Goal: Information Seeking & Learning: Learn about a topic

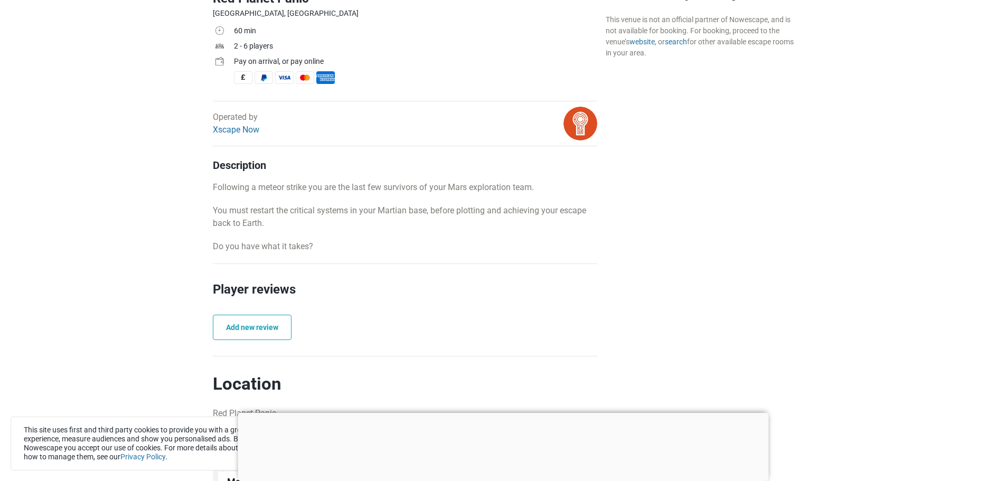
scroll to position [370, 0]
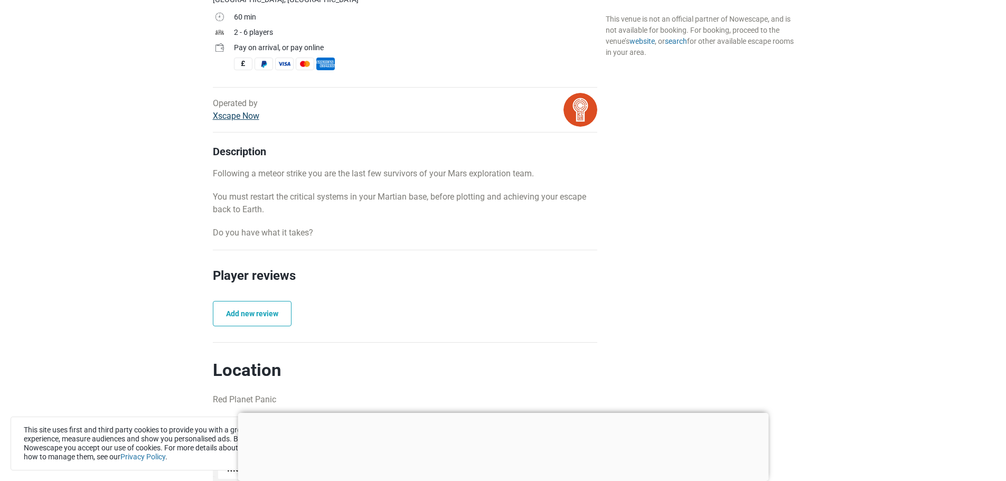
click at [230, 116] on link "Xscape Now" at bounding box center [236, 116] width 46 height 10
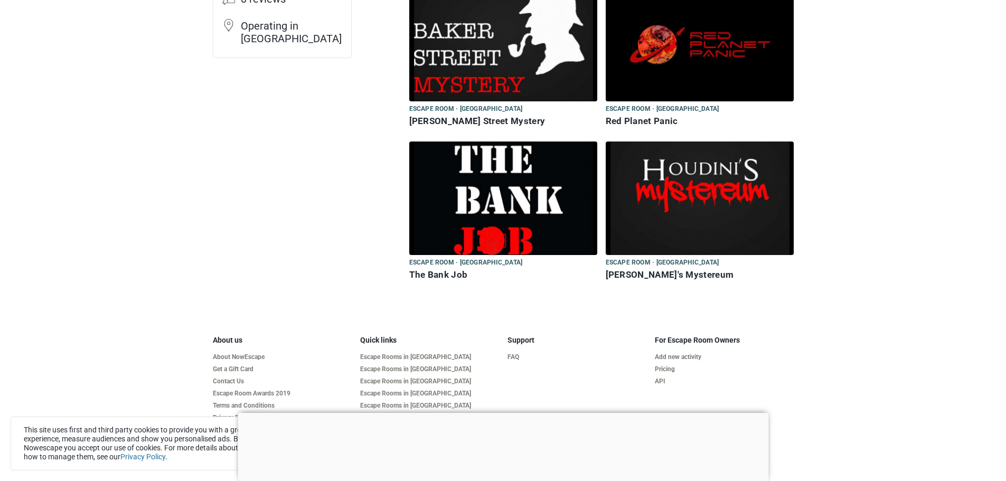
scroll to position [106, 0]
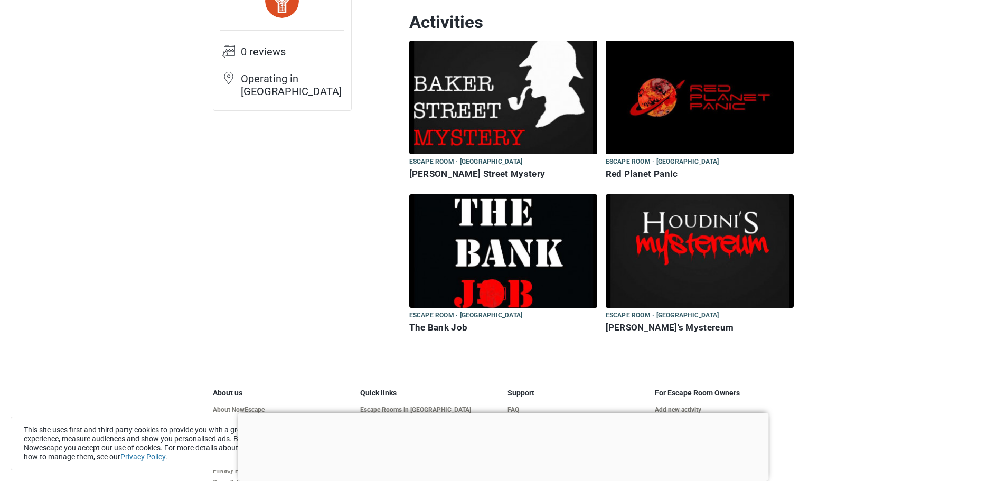
click at [479, 241] on img at bounding box center [503, 250] width 188 height 113
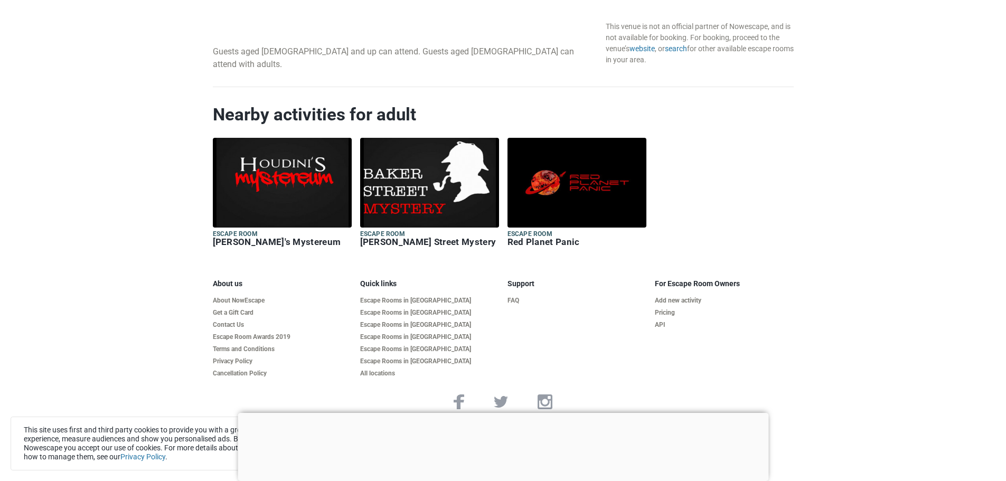
scroll to position [1573, 0]
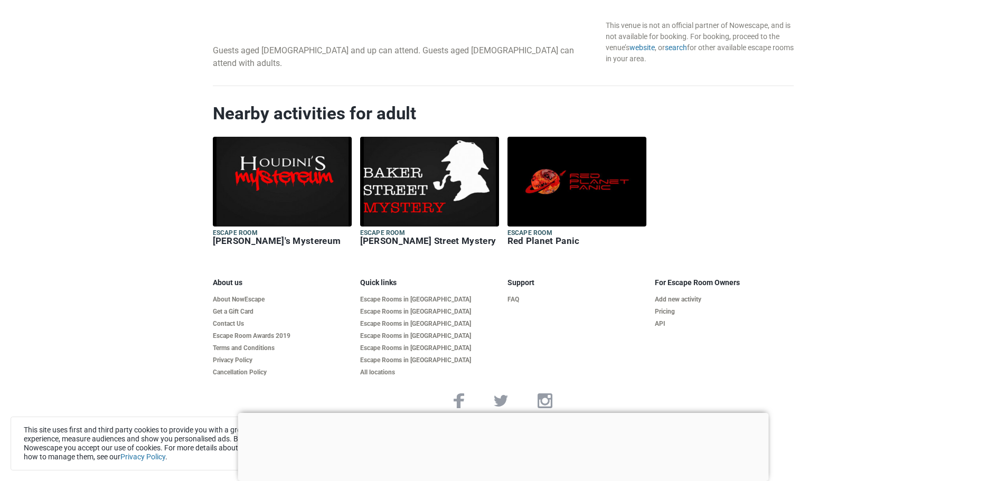
click at [419, 235] on h6 "[PERSON_NAME] Street Mystery" at bounding box center [429, 240] width 139 height 11
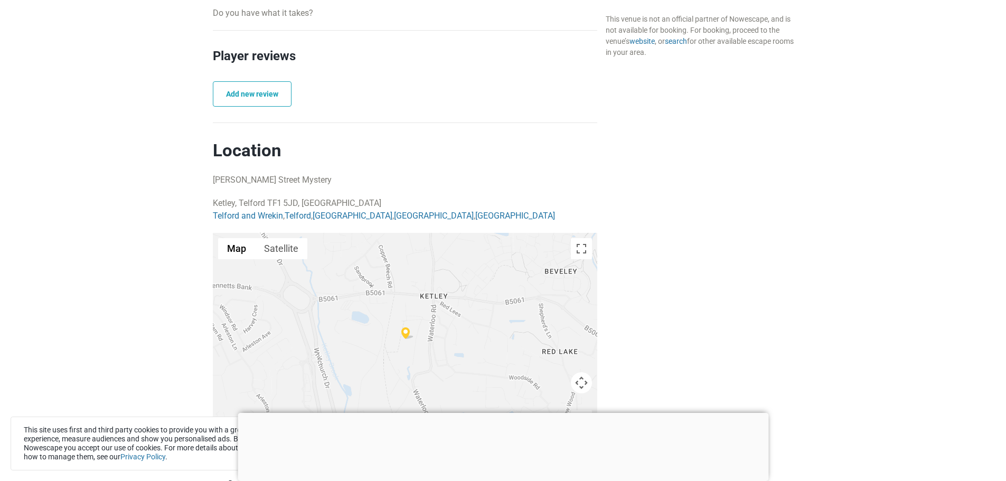
scroll to position [792, 0]
